Goal: Find specific page/section: Find specific page/section

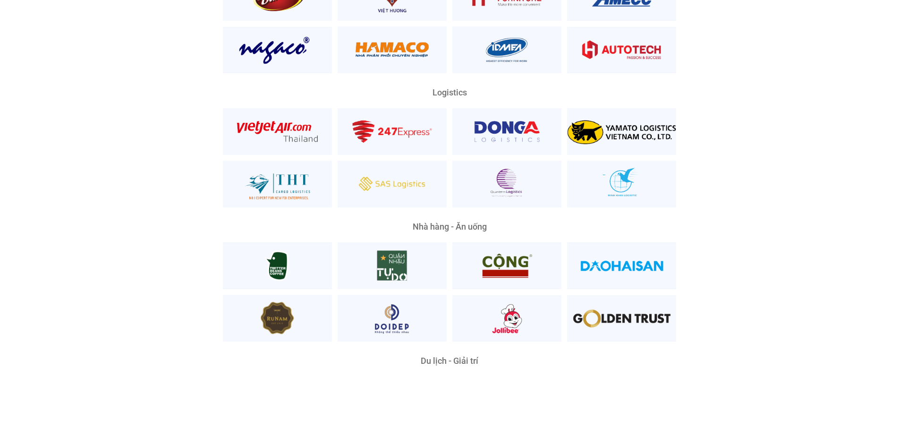
scroll to position [2314, 0]
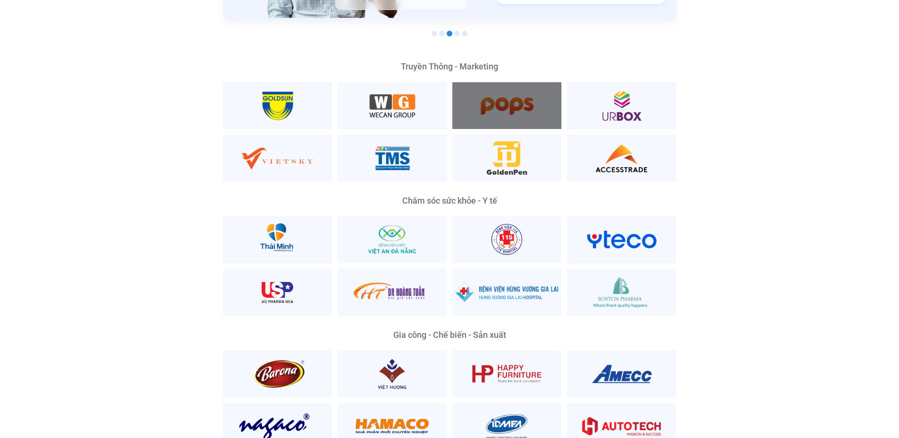
scroll to position [1984, 0]
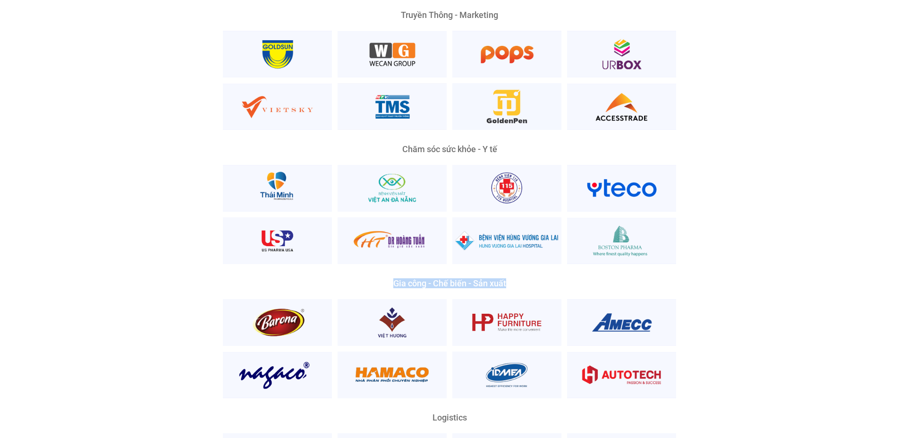
drag, startPoint x: 394, startPoint y: 264, endPoint x: 510, endPoint y: 264, distance: 115.7
click at [510, 279] on div "Gia công - Chế biến - Sản xuất" at bounding box center [449, 283] width 453 height 9
click at [501, 279] on div "Gia công - Chế biến - Sản xuất" at bounding box center [449, 283] width 453 height 9
drag, startPoint x: 505, startPoint y: 268, endPoint x: 370, endPoint y: 275, distance: 135.3
click at [370, 279] on div "Gia công - Chế biến - Sản xuất" at bounding box center [449, 338] width 453 height 119
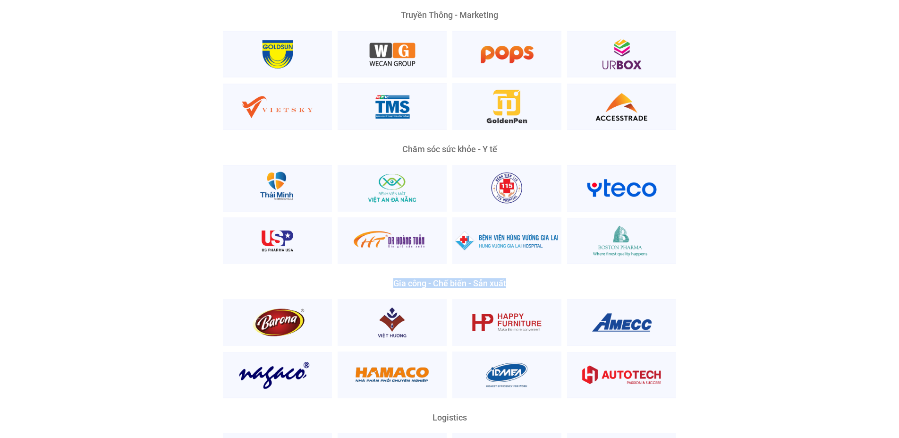
click at [399, 279] on div "Gia công - Chế biến - Sản xuất" at bounding box center [449, 283] width 453 height 9
click at [403, 279] on div "Gia công - Chế biến - Sản xuất" at bounding box center [449, 283] width 453 height 9
drag, startPoint x: 403, startPoint y: 268, endPoint x: 391, endPoint y: 268, distance: 12.3
click at [391, 279] on div "Gia công - Chế biến - Sản xuất" at bounding box center [449, 283] width 453 height 9
drag, startPoint x: 418, startPoint y: 265, endPoint x: 407, endPoint y: 266, distance: 10.4
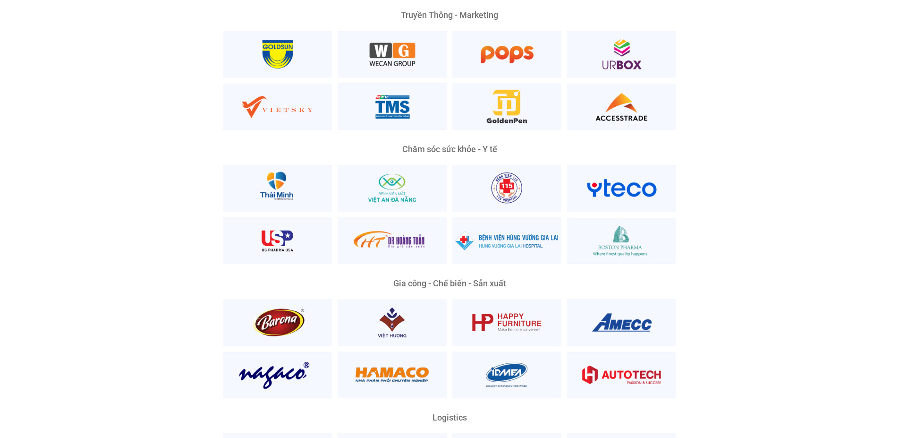
click at [416, 279] on div "Gia công - Chế biến - Sản xuất" at bounding box center [449, 283] width 453 height 9
drag, startPoint x: 407, startPoint y: 266, endPoint x: 424, endPoint y: 268, distance: 17.2
click at [424, 279] on div "Gia công - Chế biến - Sản xuất" at bounding box center [449, 283] width 453 height 9
drag, startPoint x: 434, startPoint y: 266, endPoint x: 447, endPoint y: 266, distance: 12.8
click at [447, 279] on div "Gia công - Chế biến - Sản xuất" at bounding box center [449, 283] width 453 height 9
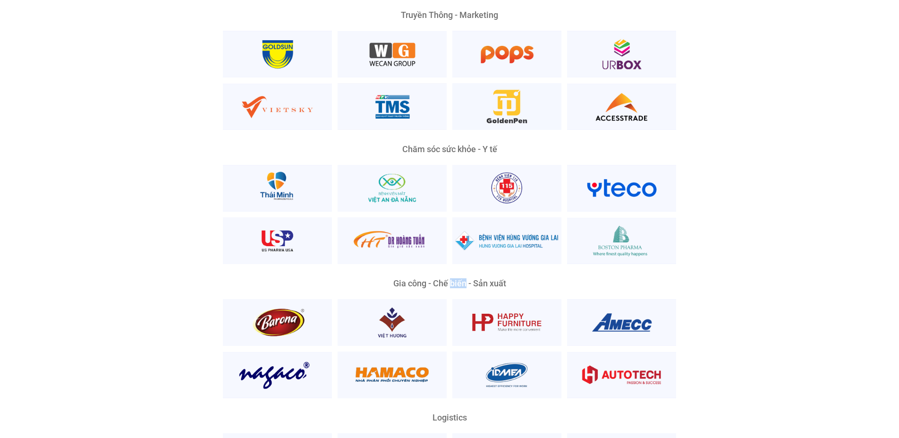
drag, startPoint x: 452, startPoint y: 266, endPoint x: 467, endPoint y: 268, distance: 15.7
click at [467, 279] on div "Gia công - Chế biến - Sản xuất" at bounding box center [449, 283] width 453 height 9
drag, startPoint x: 473, startPoint y: 265, endPoint x: 487, endPoint y: 269, distance: 15.0
click at [487, 279] on div "Gia công - Chế biến - Sản xuất" at bounding box center [449, 283] width 453 height 9
drag, startPoint x: 491, startPoint y: 268, endPoint x: 511, endPoint y: 264, distance: 20.4
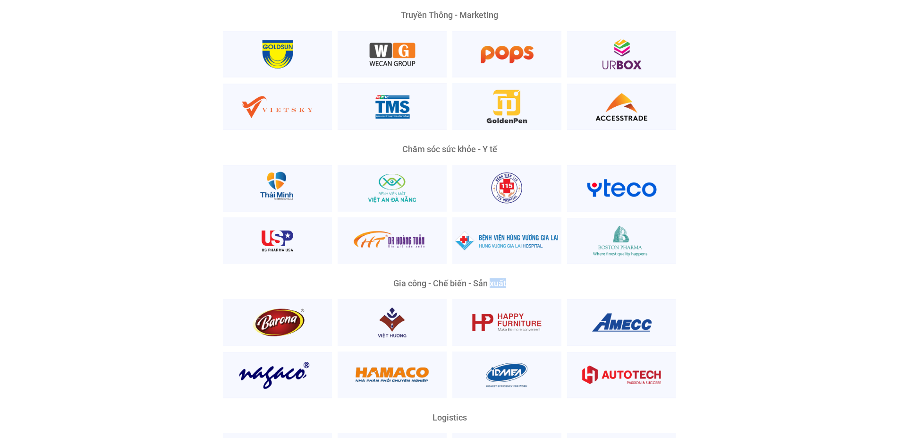
click at [511, 279] on div "Gia công - Chế biến - Sản xuất" at bounding box center [449, 283] width 453 height 9
click at [554, 279] on div "Gia công - Chế biến - Sản xuất" at bounding box center [449, 283] width 453 height 9
click at [486, 279] on div "Gia công - Chế biến - Sản xuất" at bounding box center [449, 283] width 453 height 9
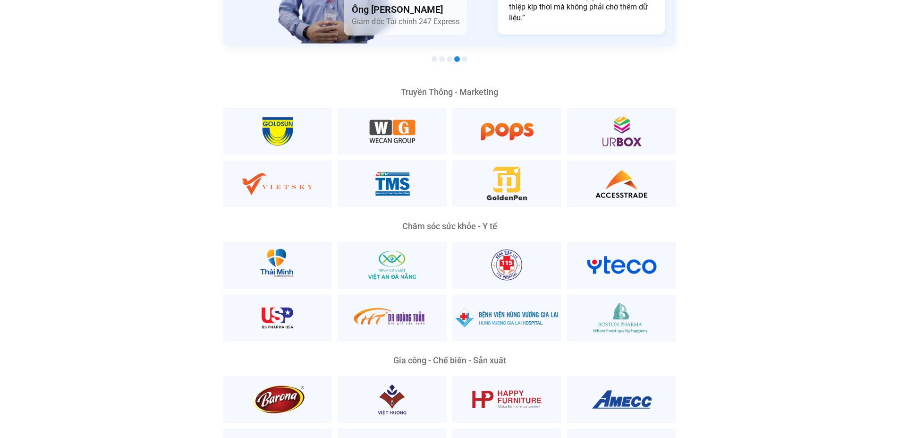
click at [738, 203] on div "Nền Tảng Quản Trị Phổ Biến Nhất Phù Hợp Mọi Quy Mô Và Lĩnh Vực Ông [PERSON_NAME…" at bounding box center [449, 381] width 885 height 1092
